Goal: Task Accomplishment & Management: Manage account settings

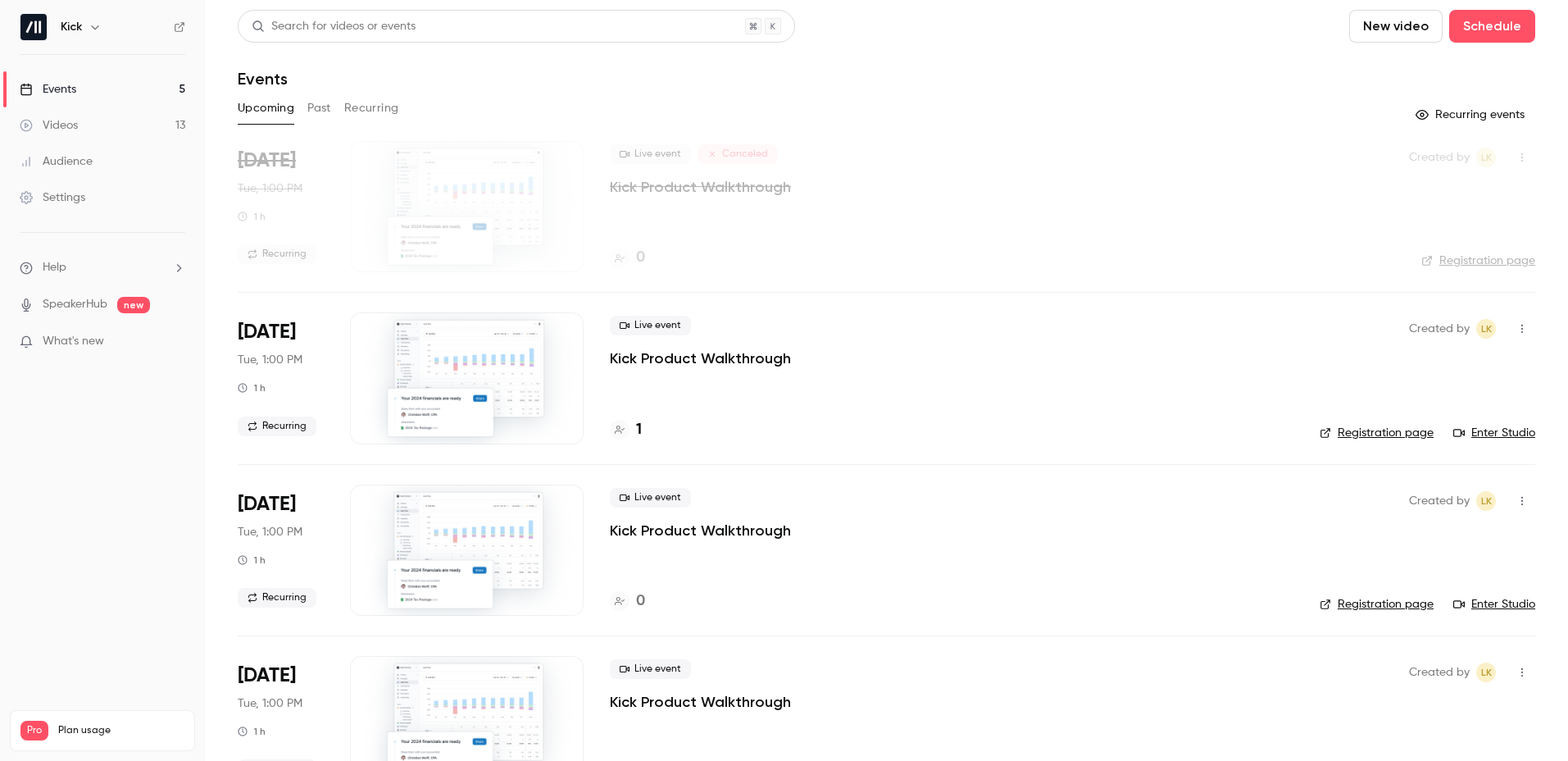
click at [324, 109] on button "Past" at bounding box center [319, 108] width 24 height 26
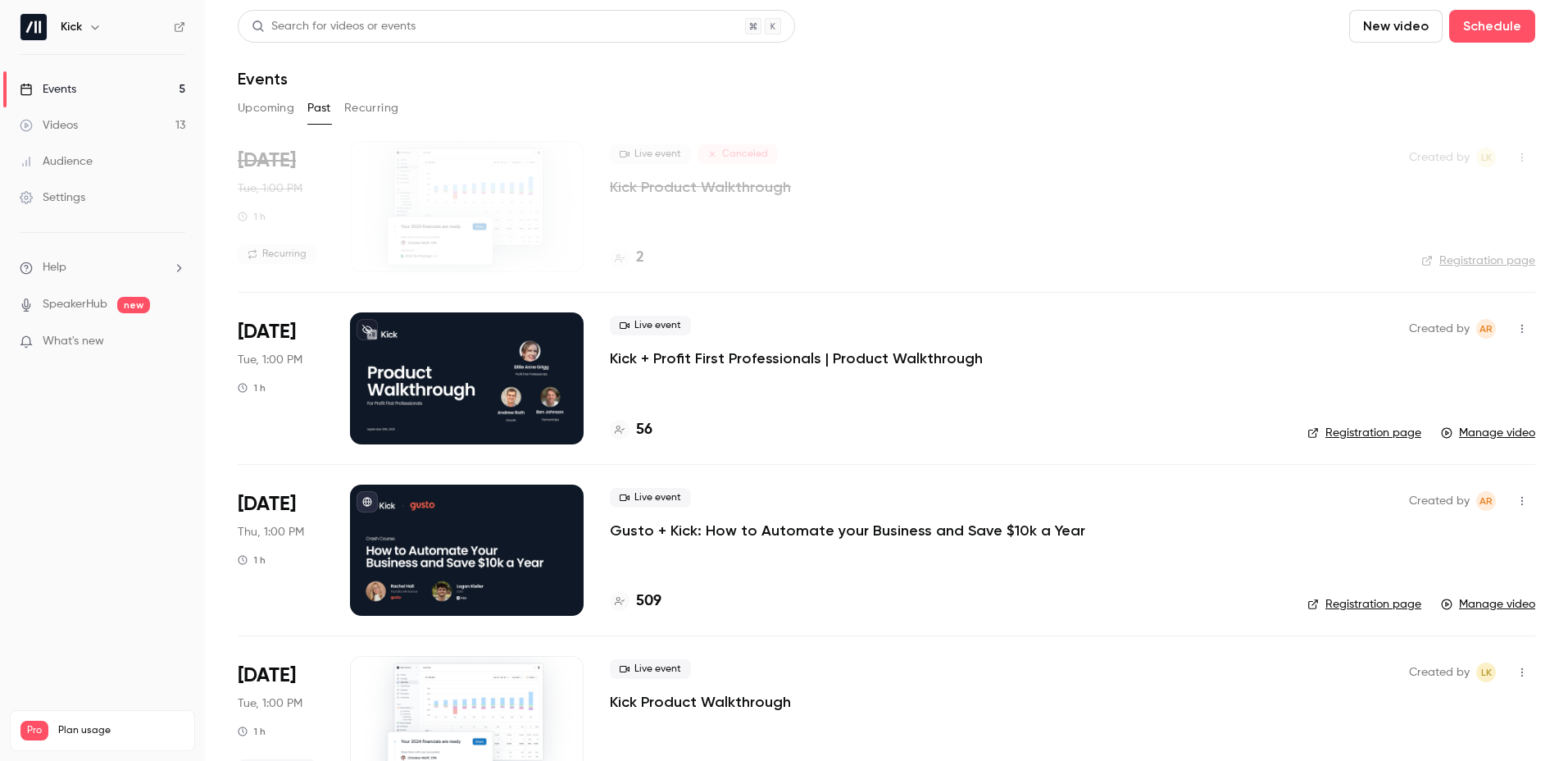
click at [729, 509] on p "Gusto + Kick: How to Automate your Business and Save $10k a Year" at bounding box center [848, 530] width 475 height 20
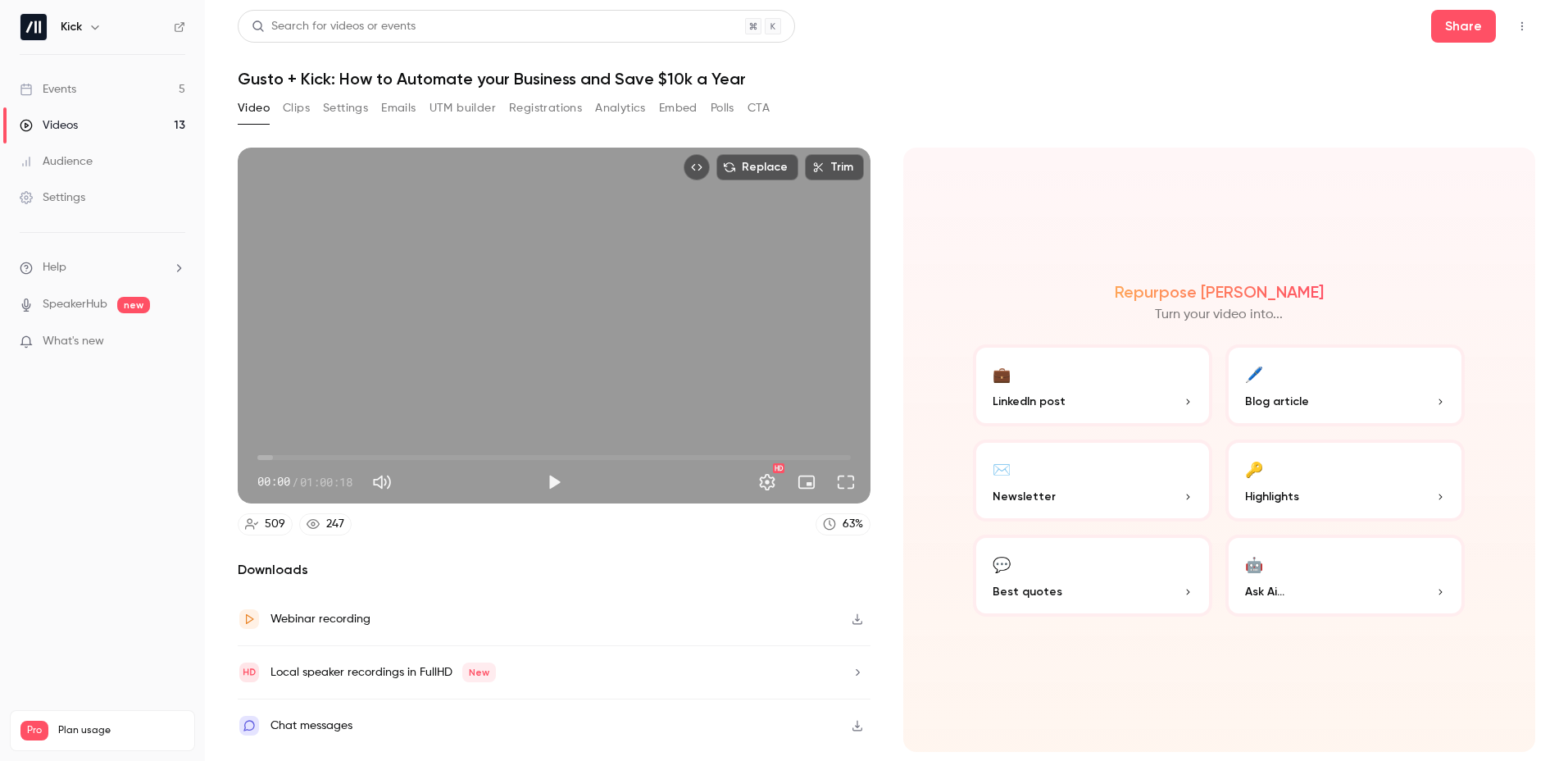
click at [396, 111] on button "Emails" at bounding box center [398, 108] width 34 height 26
click at [834, 20] on main "Search for videos or events Share Gusto + Kick: How to Automate your Business a…" at bounding box center [886, 380] width 1363 height 761
click at [834, 24] on button "Top Bar Actions" at bounding box center [1522, 26] width 26 height 26
drag, startPoint x: 1100, startPoint y: 102, endPoint x: 1021, endPoint y: 109, distance: 79.3
click at [834, 102] on div at bounding box center [784, 380] width 1568 height 761
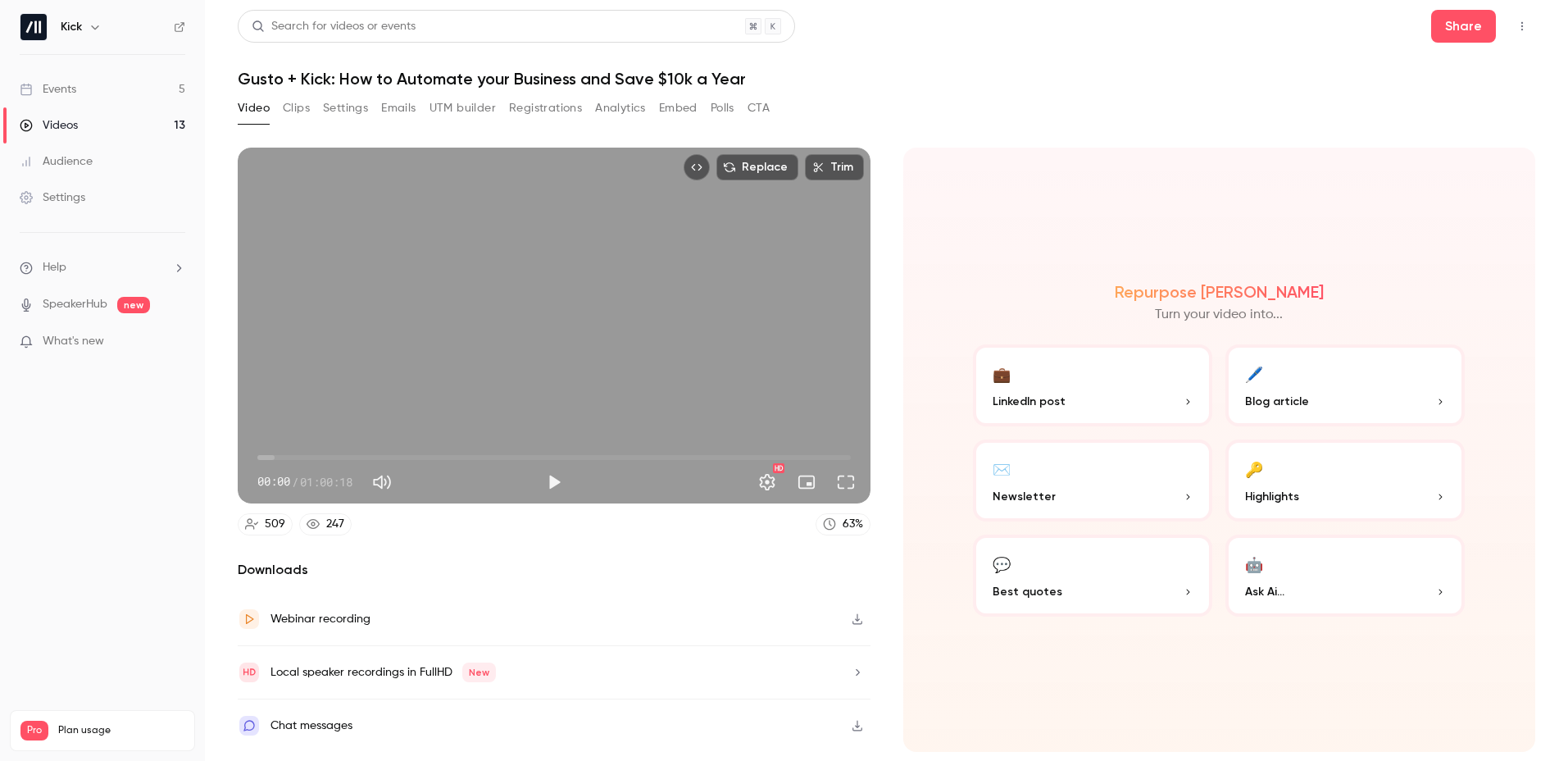
click at [334, 509] on div "Webinar recording" at bounding box center [321, 619] width 100 height 20
click at [834, 84] on h1 "Gusto + Kick: How to Automate your Business and Save $10k a Year" at bounding box center [886, 79] width 1298 height 20
drag, startPoint x: 135, startPoint y: 487, endPoint x: 149, endPoint y: 475, distance: 18.4
click at [134, 488] on nav "Kick Events 5 Videos 13 Audience Settings Help SpeakerHub new What's new Pro Pl…" at bounding box center [102, 380] width 205 height 761
click at [548, 108] on button "Registrations" at bounding box center [545, 108] width 73 height 26
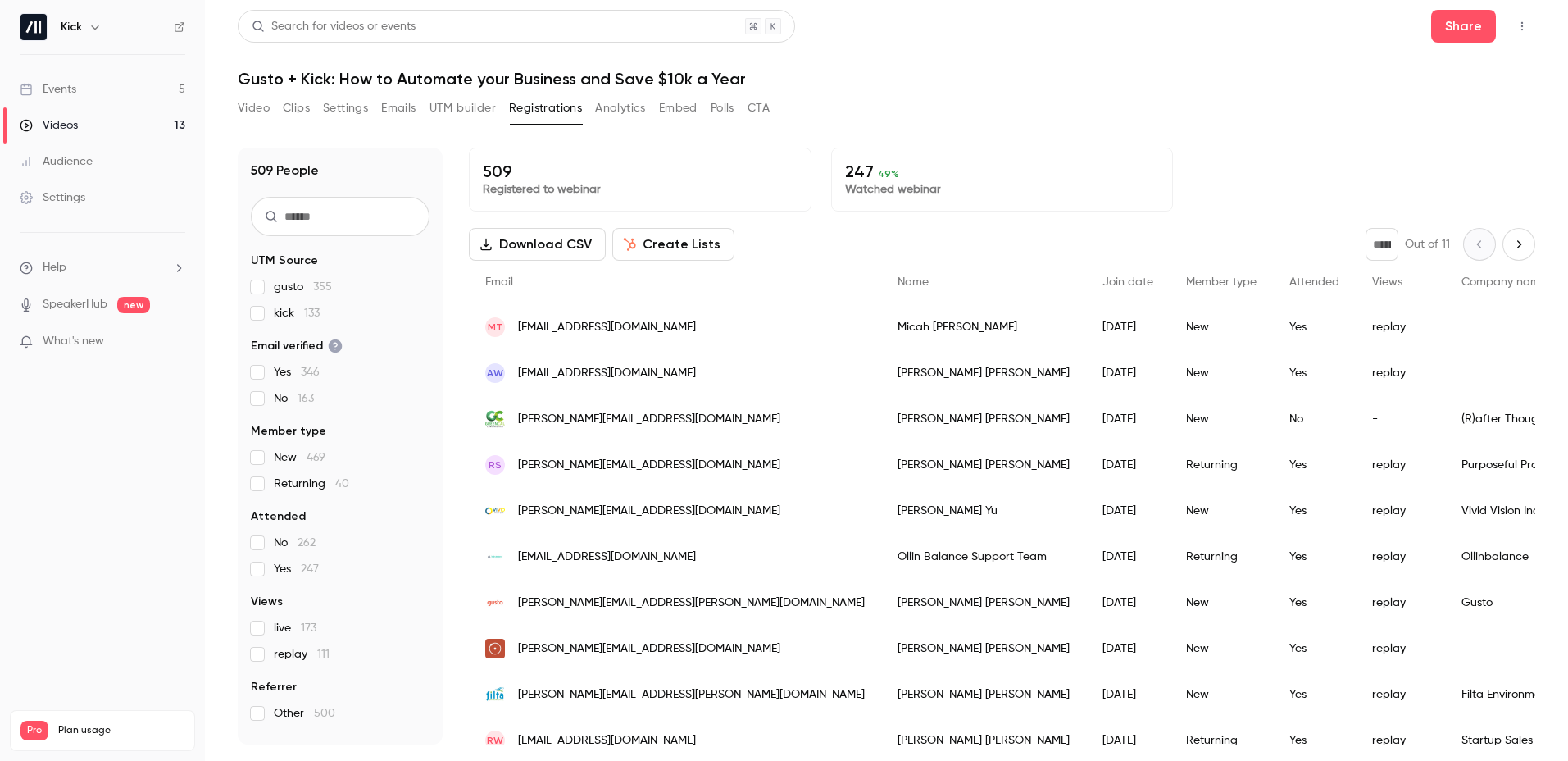
click at [414, 109] on button "Emails" at bounding box center [398, 108] width 34 height 26
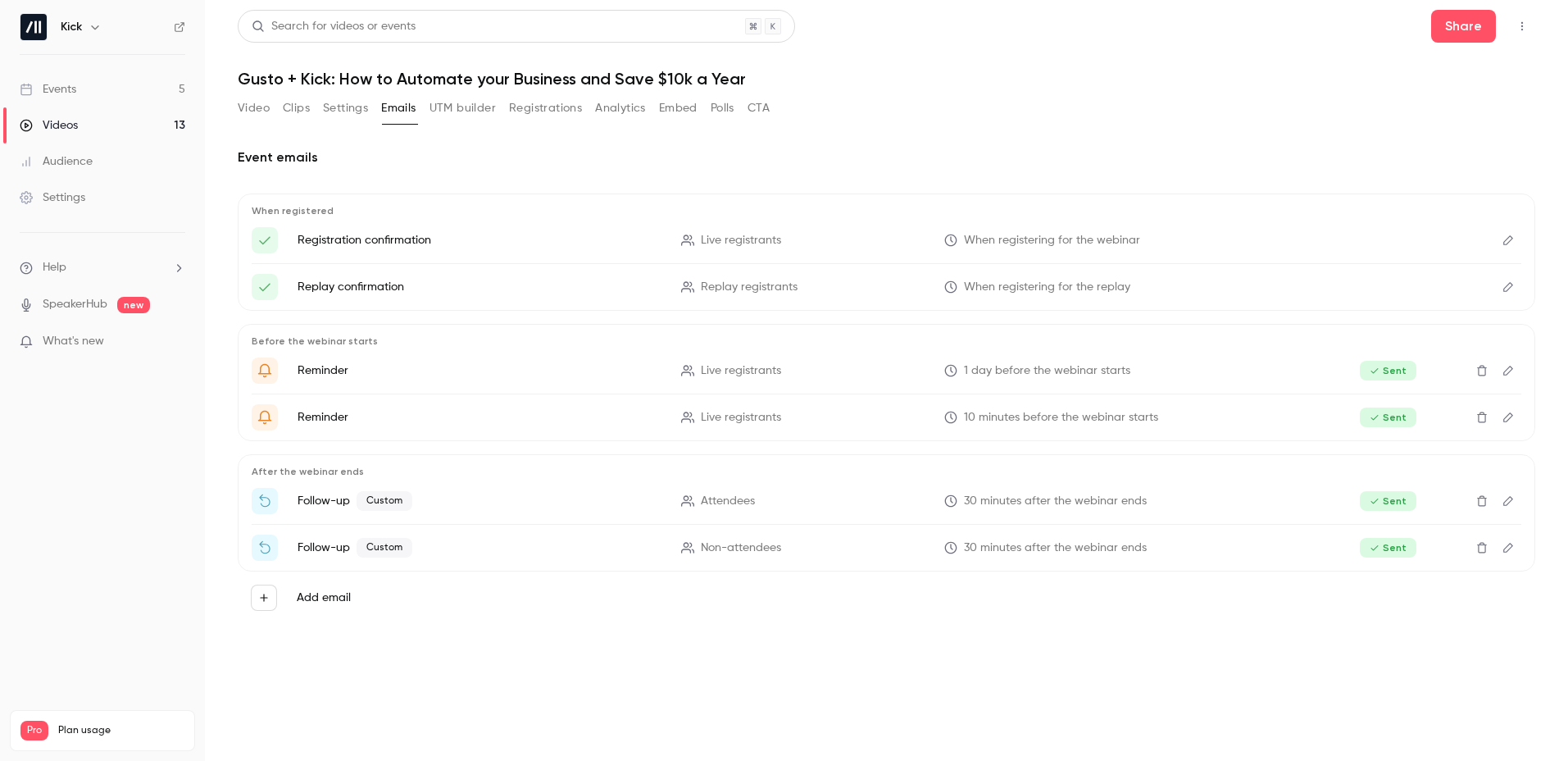
click at [453, 109] on button "UTM builder" at bounding box center [463, 108] width 66 height 26
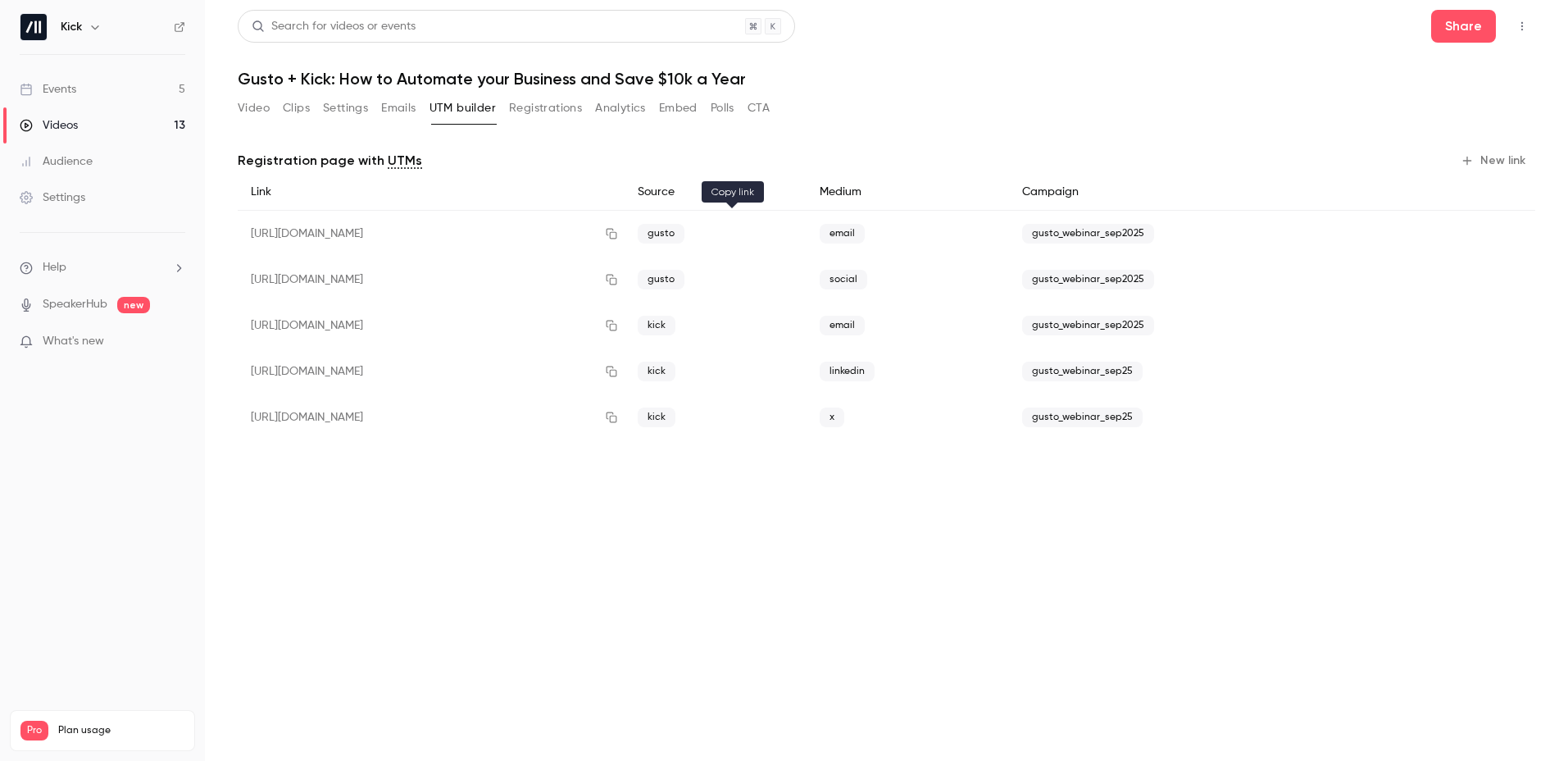
click at [618, 234] on icon "button" at bounding box center [612, 233] width 13 height 12
click at [387, 109] on button "Emails" at bounding box center [398, 108] width 34 height 26
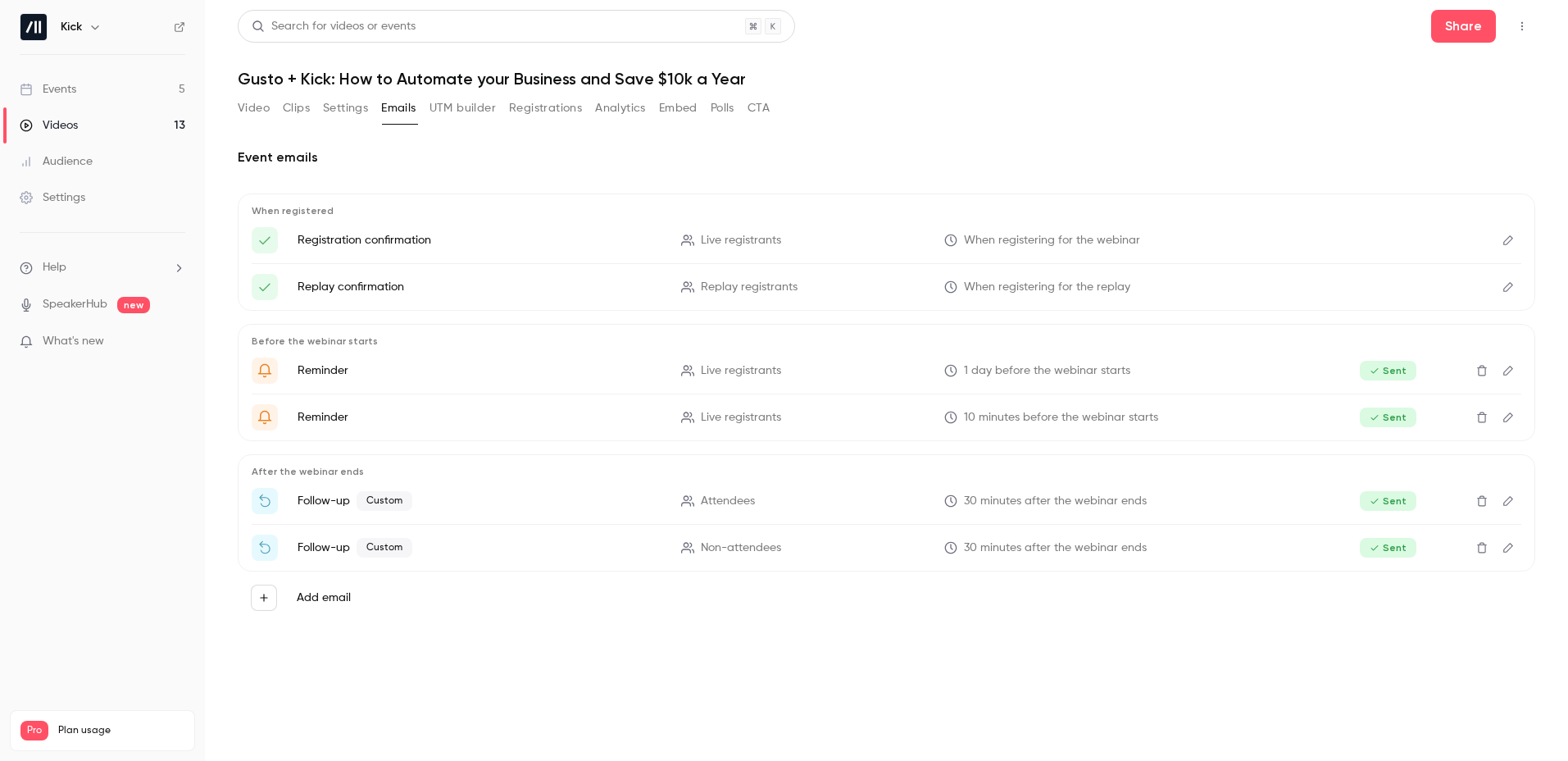
click at [834, 501] on icon "Edit" at bounding box center [1508, 501] width 10 height 10
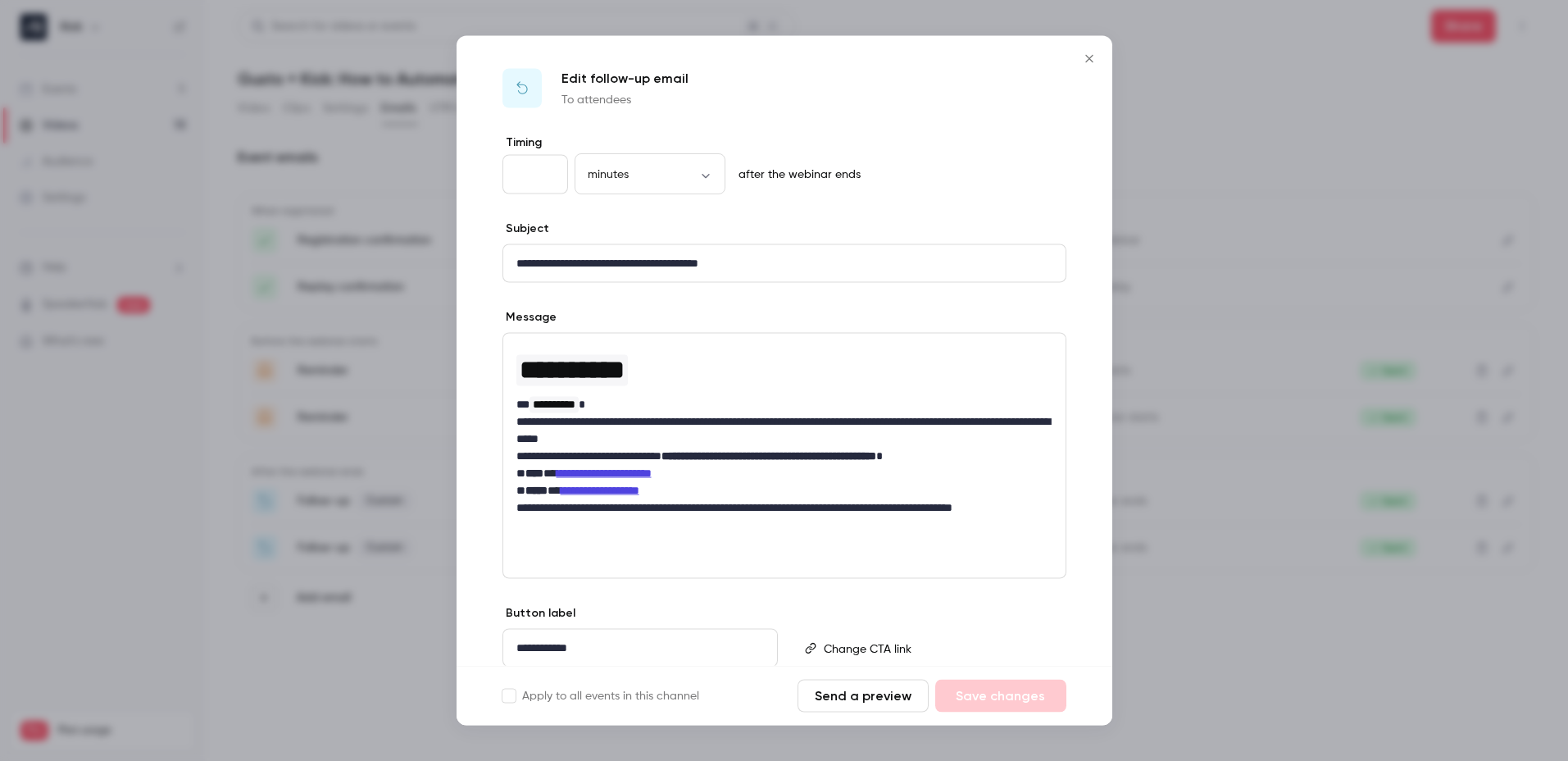
click at [834, 509] on button "Send a preview" at bounding box center [863, 696] width 131 height 33
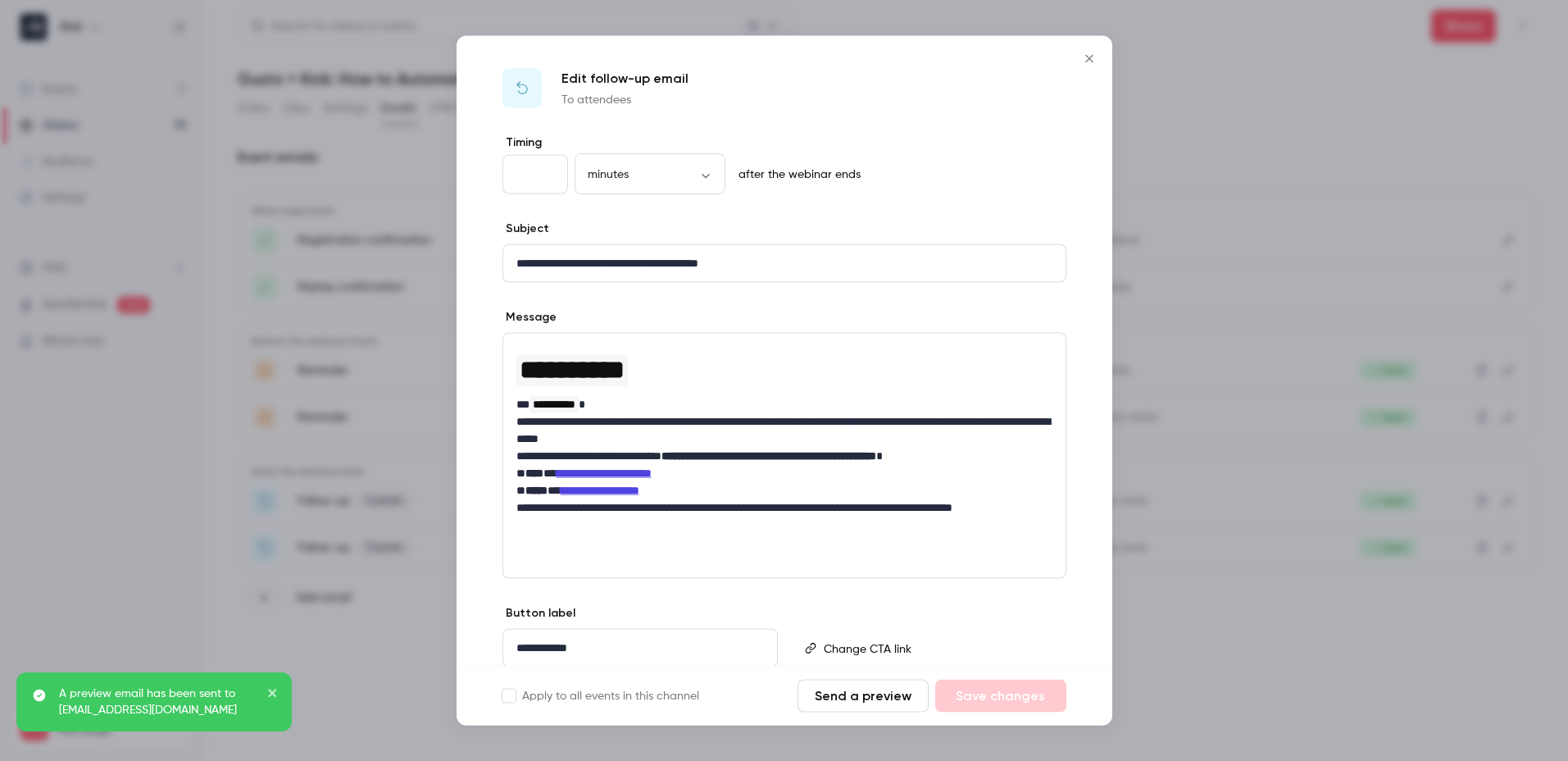
scroll to position [61, 0]
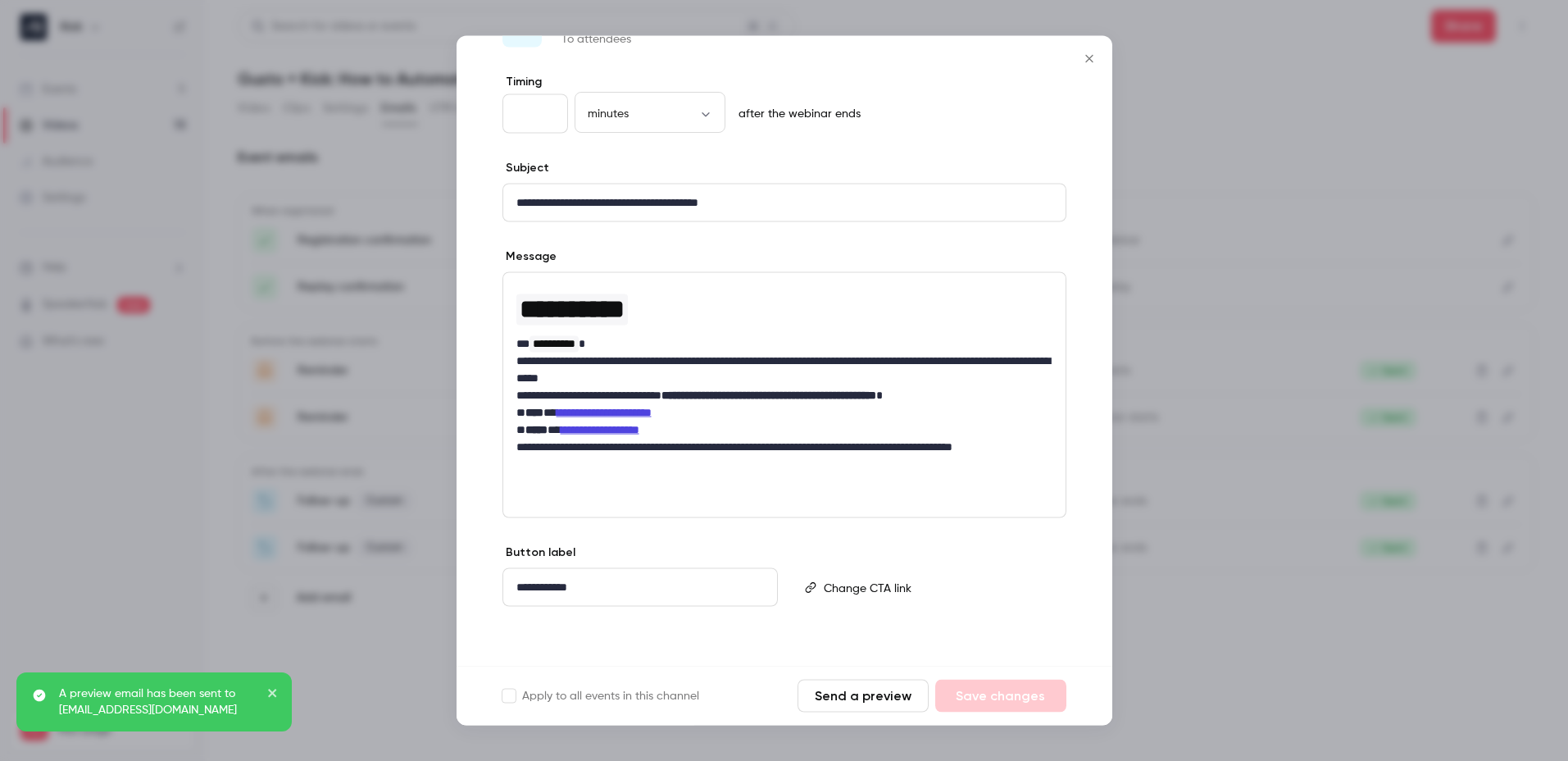
click at [834, 60] on icon "Close" at bounding box center [1089, 58] width 7 height 7
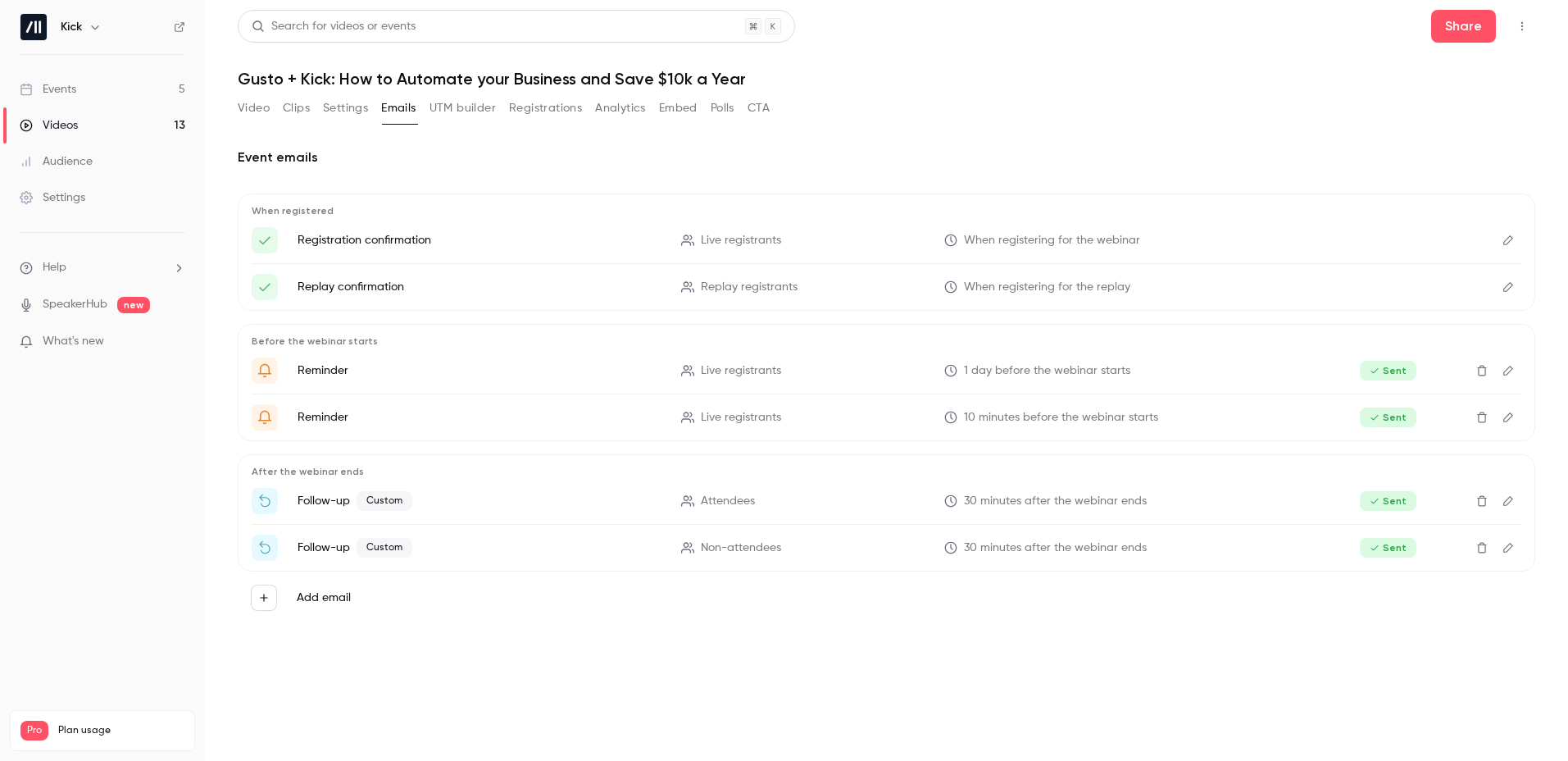
click at [834, 509] on icon "Edit" at bounding box center [1508, 547] width 13 height 12
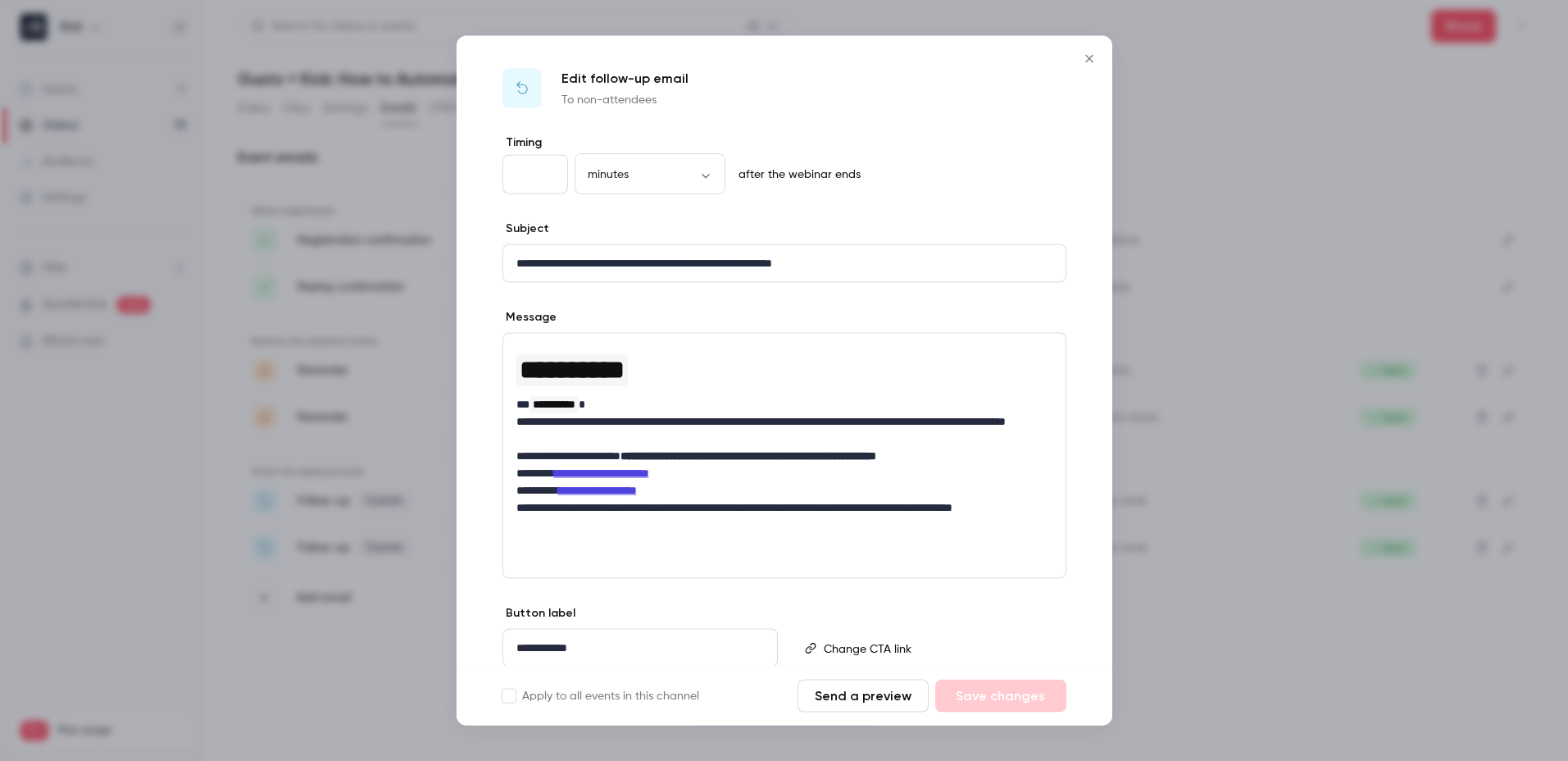
click at [833, 509] on button "Send a preview" at bounding box center [863, 696] width 131 height 33
